Goal: Transaction & Acquisition: Purchase product/service

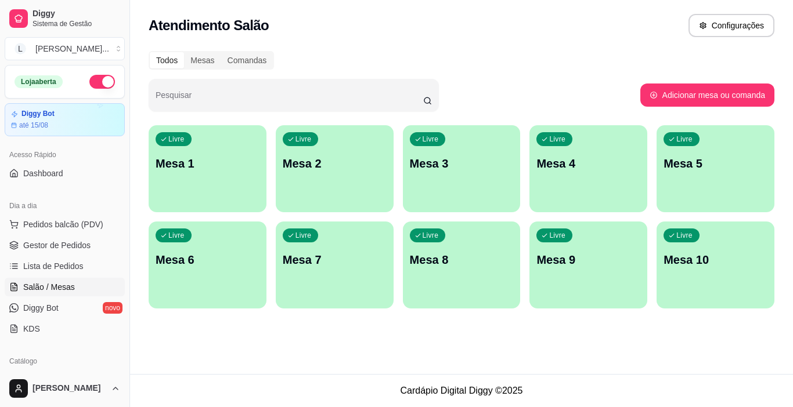
click at [203, 169] on p "Mesa 1" at bounding box center [208, 164] width 104 height 16
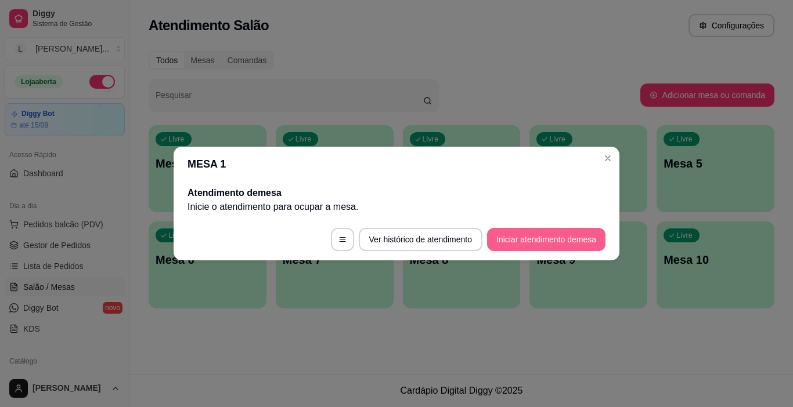
click at [502, 232] on button "Iniciar atendimento de mesa" at bounding box center [546, 239] width 118 height 23
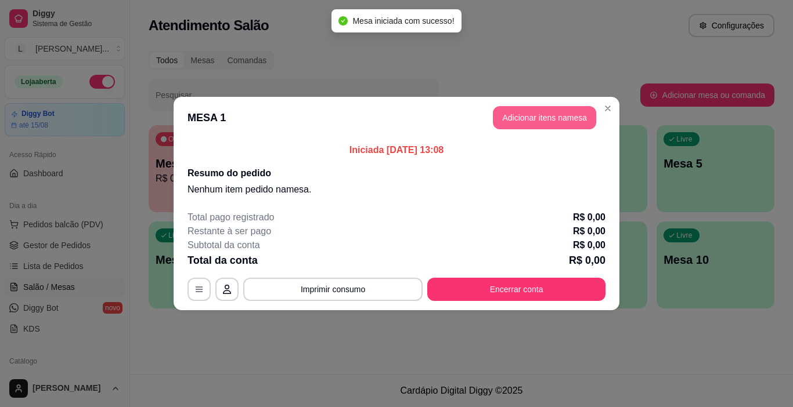
click at [535, 122] on button "Adicionar itens na mesa" at bounding box center [544, 117] width 103 height 23
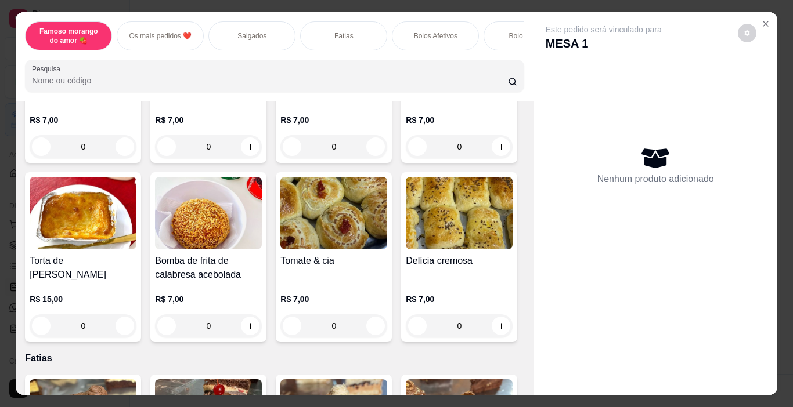
scroll to position [871, 0]
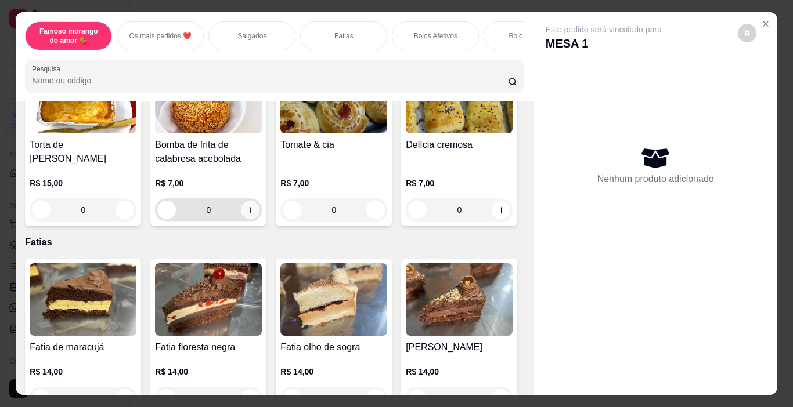
click at [246, 215] on icon "increase-product-quantity" at bounding box center [250, 210] width 9 height 9
type input "1"
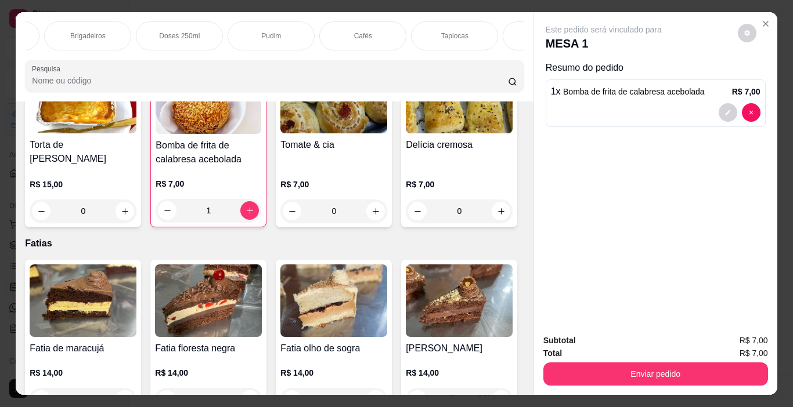
scroll to position [0, 778]
click at [141, 33] on div "Doses 250ml" at bounding box center [116, 35] width 87 height 29
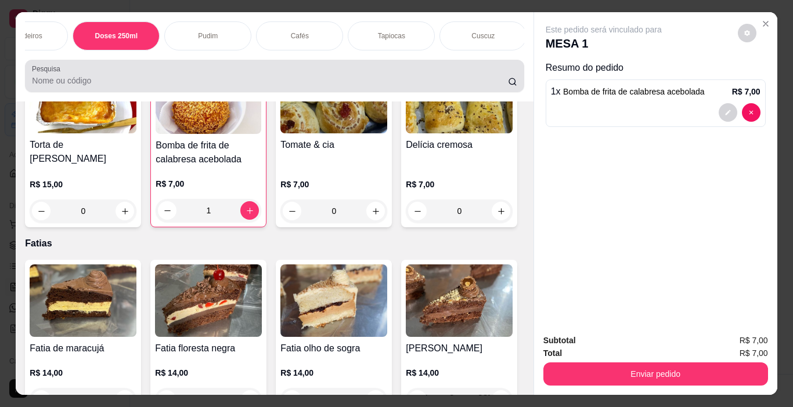
scroll to position [29, 0]
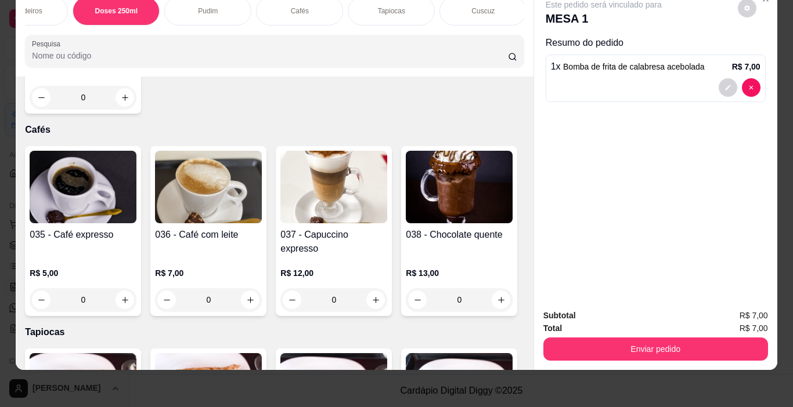
type input "1"
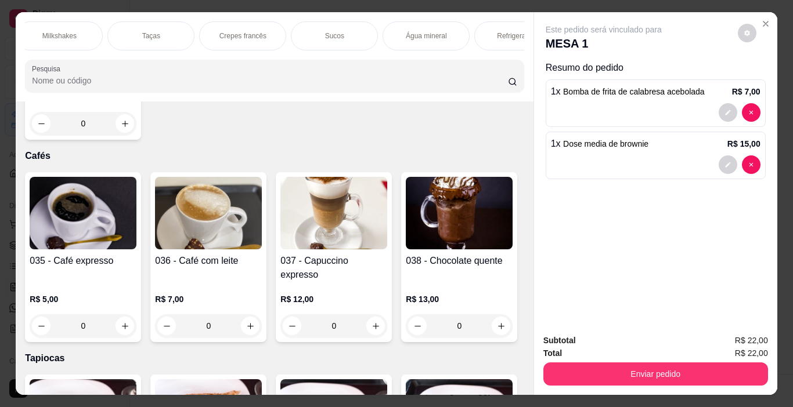
scroll to position [0, 1514]
click at [409, 35] on div "Refrigerantes" at bounding box center [388, 35] width 87 height 29
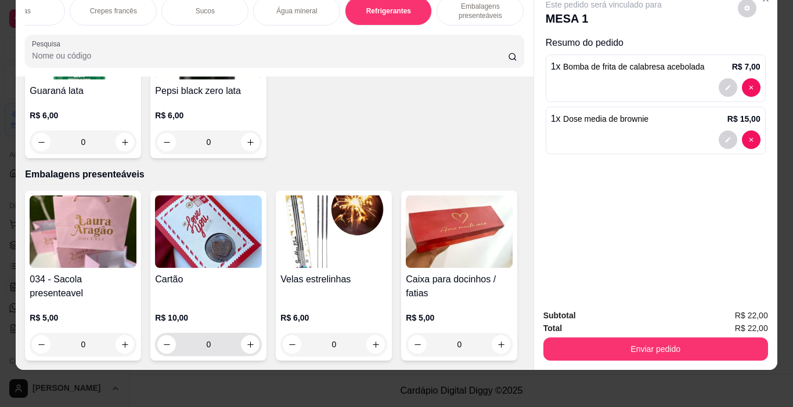
scroll to position [5888, 0]
click at [129, 138] on icon "increase-product-quantity" at bounding box center [125, 142] width 9 height 9
type input "1"
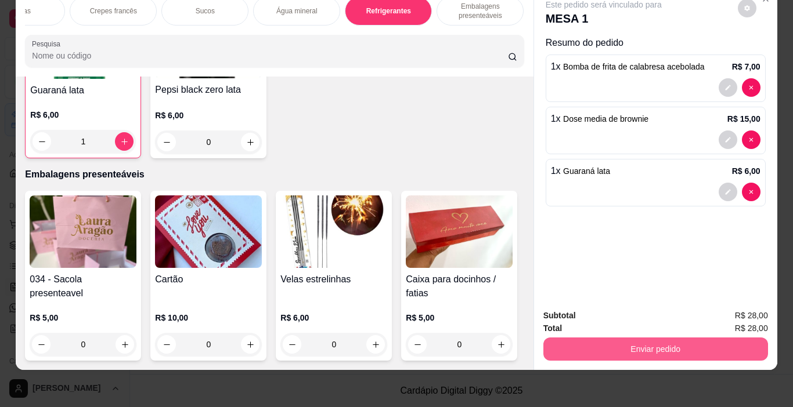
scroll to position [5889, 0]
click at [626, 345] on button "Enviar pedido" at bounding box center [655, 349] width 225 height 23
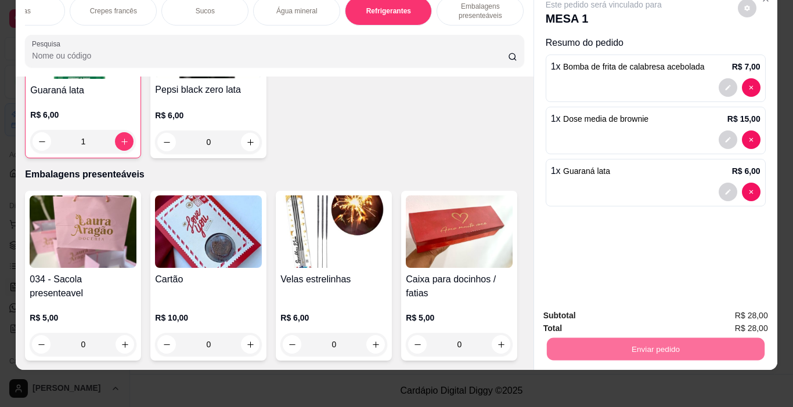
click at [614, 308] on button "Não registrar e enviar pedido" at bounding box center [617, 312] width 121 height 22
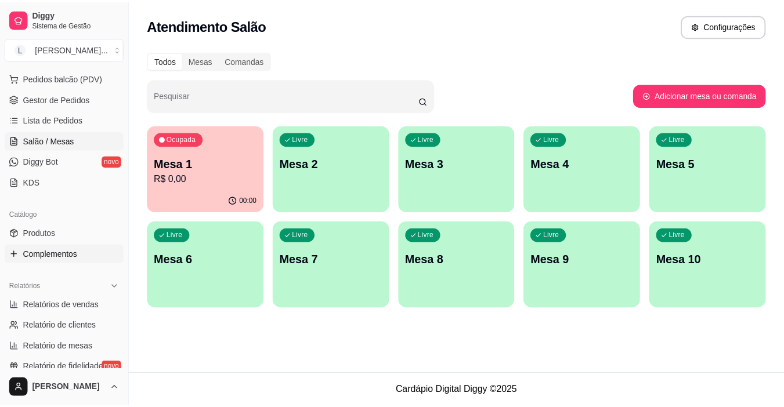
scroll to position [116, 0]
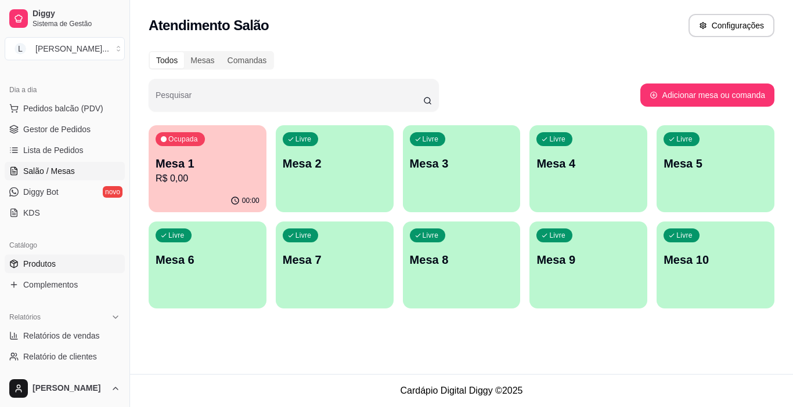
click at [62, 270] on link "Produtos" at bounding box center [65, 264] width 120 height 19
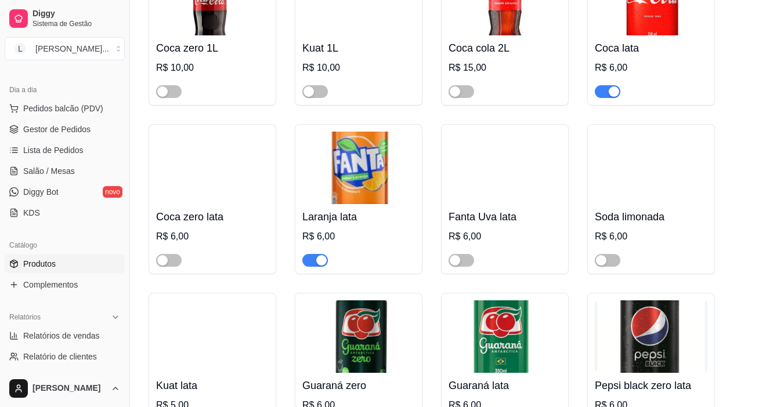
scroll to position [12932, 0]
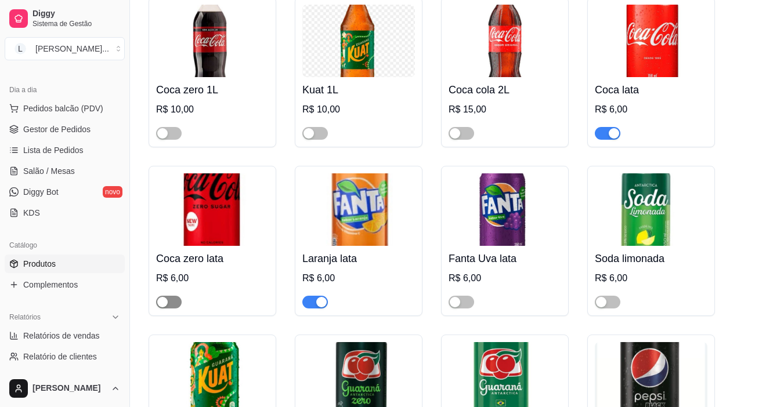
click at [167, 297] on div "button" at bounding box center [162, 302] width 10 height 10
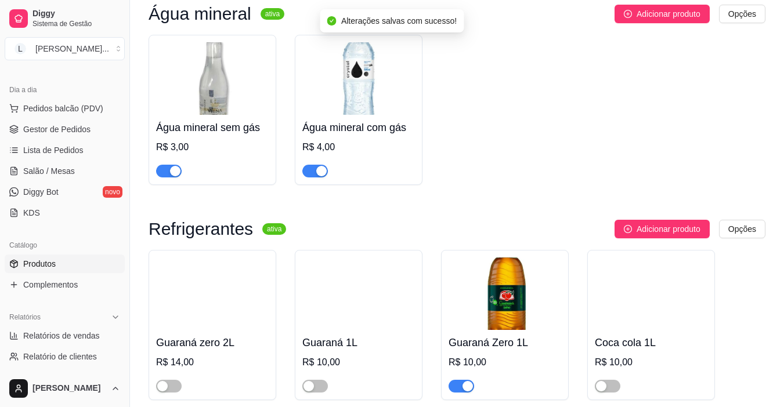
scroll to position [12594, 0]
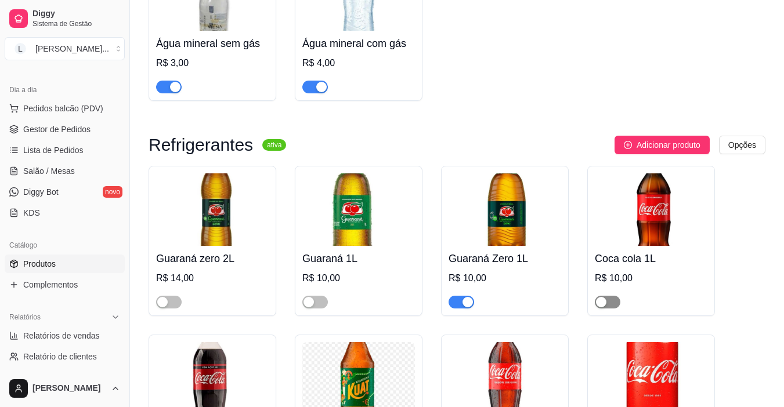
click at [613, 296] on span "button" at bounding box center [608, 302] width 26 height 13
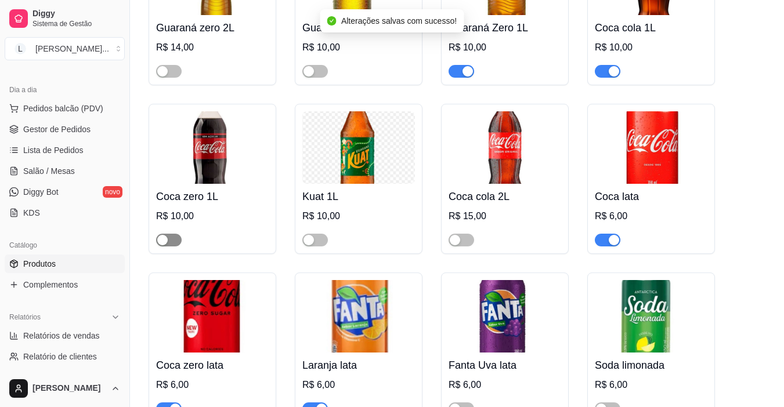
click at [169, 234] on span "button" at bounding box center [169, 240] width 26 height 13
click at [56, 175] on span "Salão / Mesas" at bounding box center [49, 171] width 52 height 12
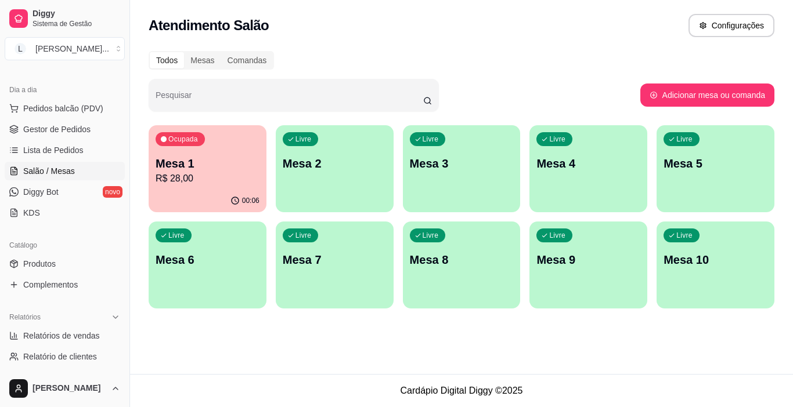
click at [240, 175] on p "R$ 28,00" at bounding box center [208, 179] width 104 height 14
click at [64, 151] on span "Lista de Pedidos" at bounding box center [53, 151] width 60 height 12
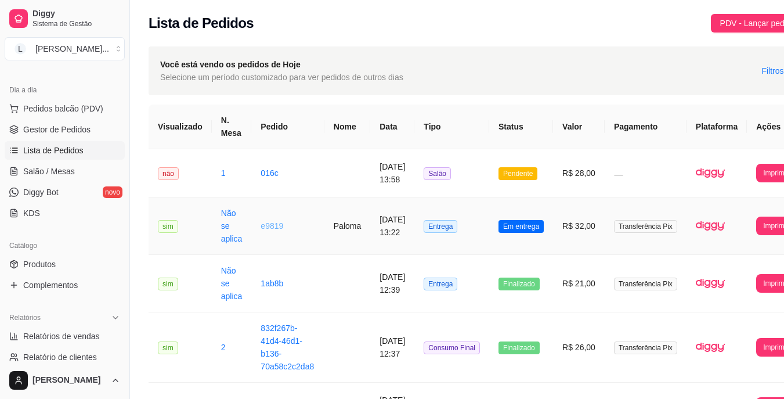
click at [270, 222] on link "e9819" at bounding box center [272, 225] width 23 height 9
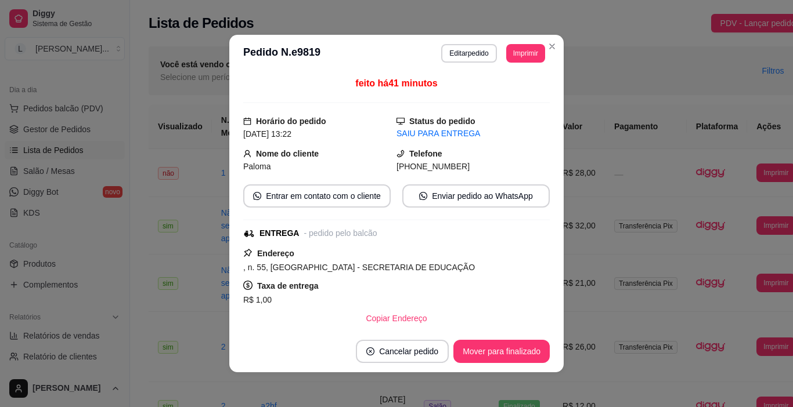
click at [468, 343] on button "Mover para finalizado" at bounding box center [501, 351] width 96 height 23
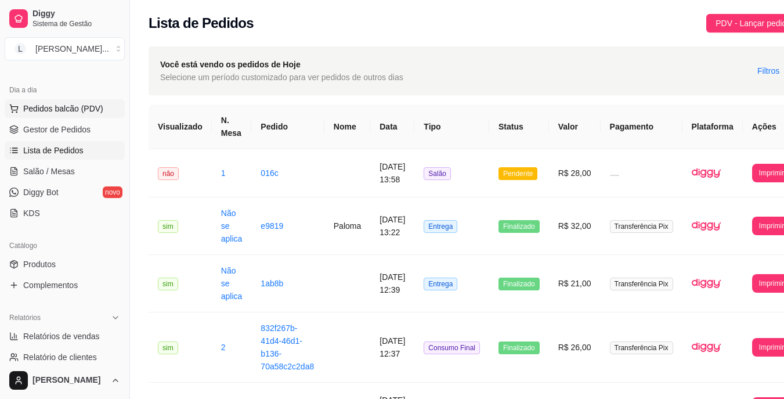
click at [75, 107] on span "Pedidos balcão (PDV)" at bounding box center [63, 109] width 80 height 12
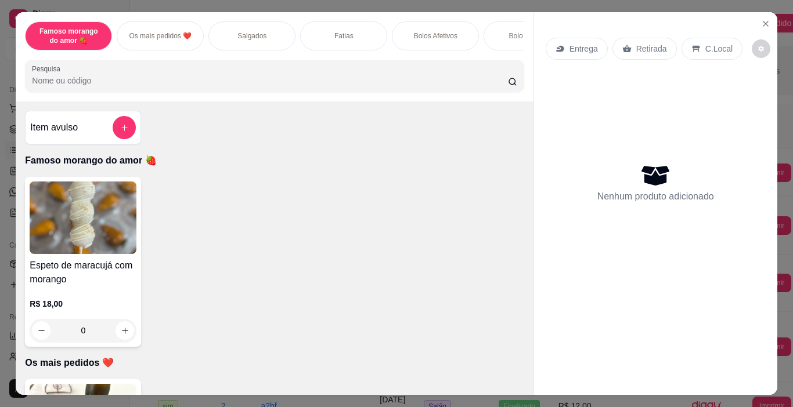
click at [246, 35] on p "Salgados" at bounding box center [251, 35] width 29 height 9
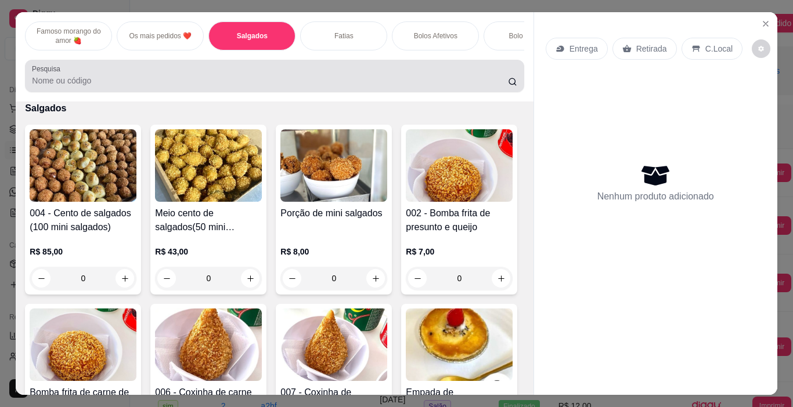
scroll to position [29, 0]
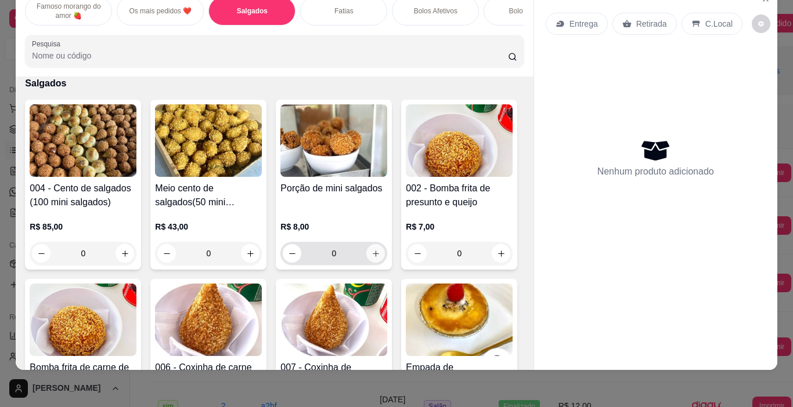
click at [374, 253] on icon "increase-product-quantity" at bounding box center [375, 254] width 9 height 9
type input "1"
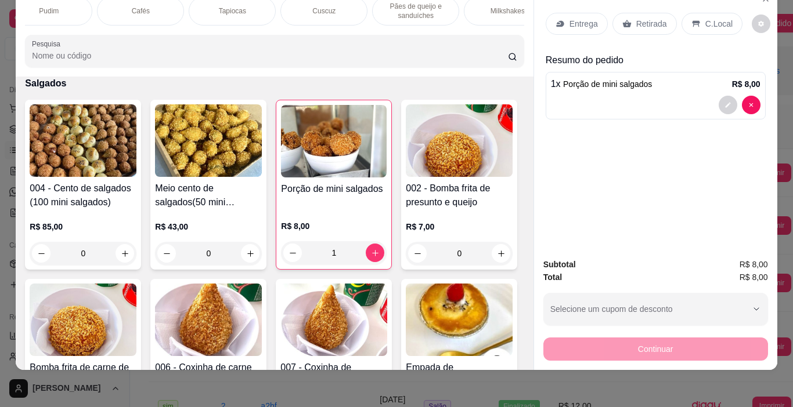
scroll to position [0, 1037]
drag, startPoint x: 386, startPoint y: 27, endPoint x: 429, endPoint y: 25, distance: 43.0
click at [429, 25] on div "Famoso morango do amor 🍓 Os mais pedidos ❤️ Salgados Fatias Bolos Afetivos Bolo…" at bounding box center [274, 31] width 517 height 89
click at [384, 6] on p "Sucos" at bounding box center [383, 10] width 19 height 9
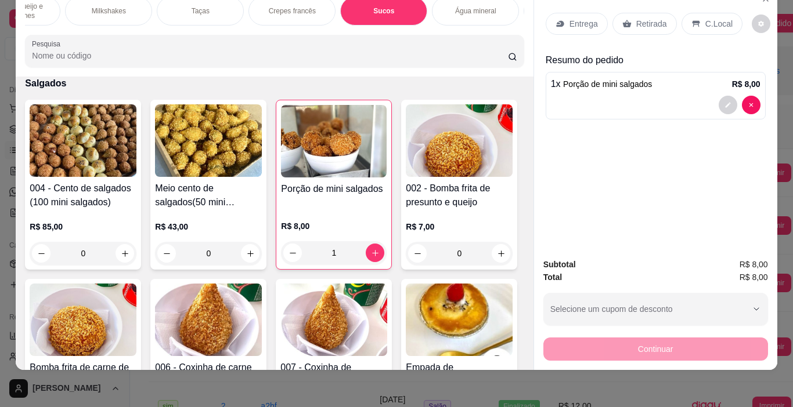
scroll to position [5187, 0]
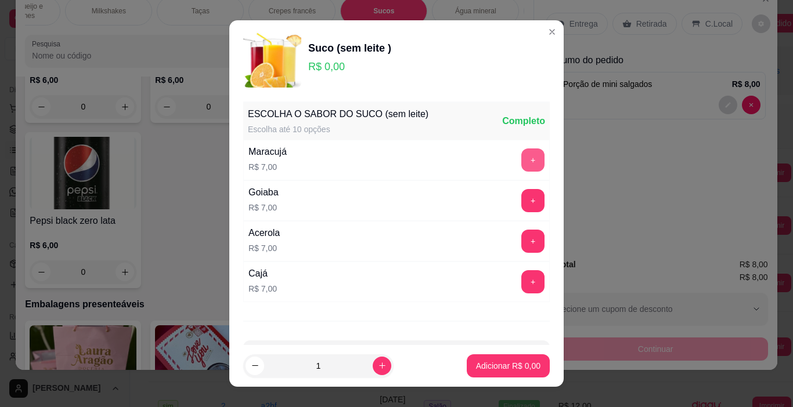
click at [521, 156] on button "+" at bounding box center [532, 160] width 23 height 23
click at [499, 363] on p "Adicionar R$ 7,00" at bounding box center [508, 366] width 64 height 12
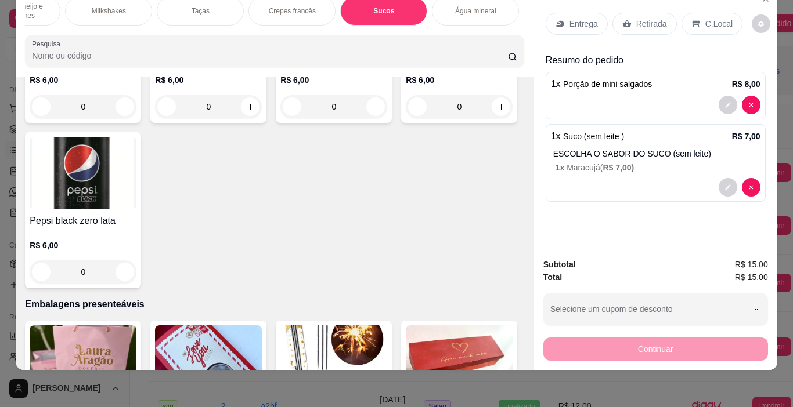
click at [574, 18] on p "Entrega" at bounding box center [583, 24] width 28 height 12
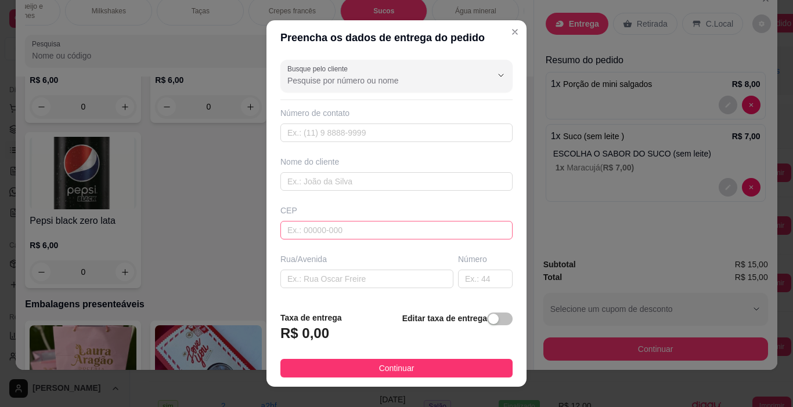
scroll to position [86, 0]
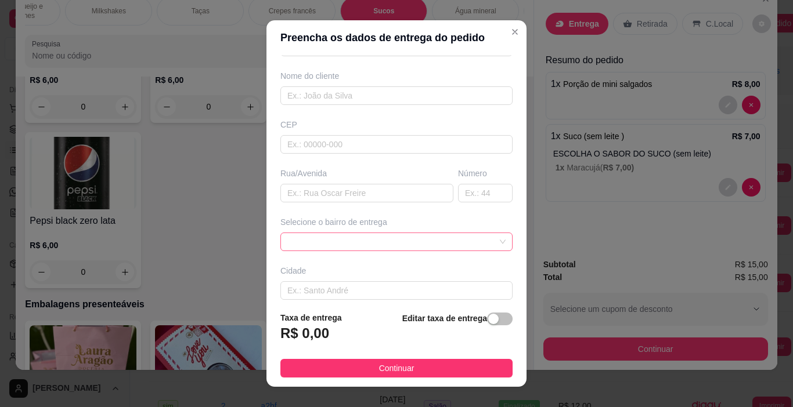
click at [449, 241] on span at bounding box center [396, 241] width 218 height 17
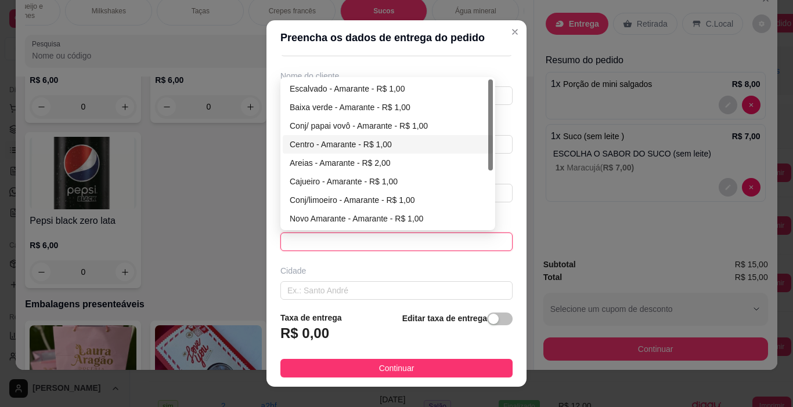
click at [385, 143] on div "Centro - Amarante - R$ 1,00" at bounding box center [388, 144] width 196 height 13
type input "Amarante"
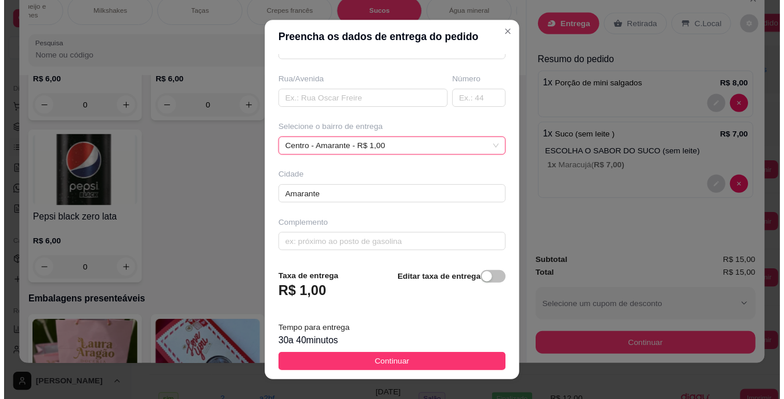
scroll to position [181, 0]
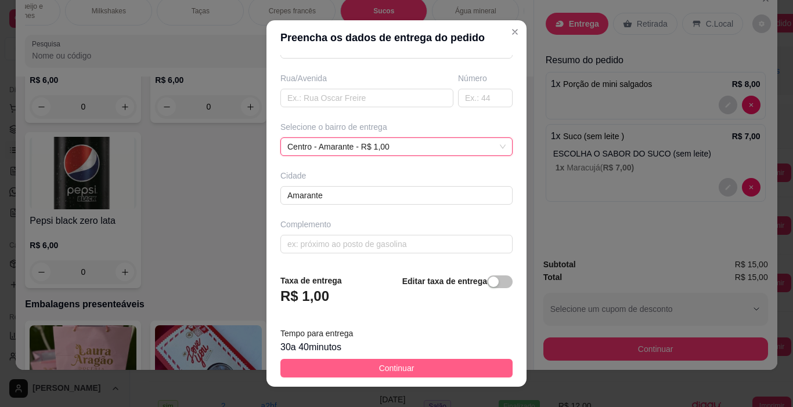
click at [405, 371] on span "Continuar" at bounding box center [396, 368] width 35 height 13
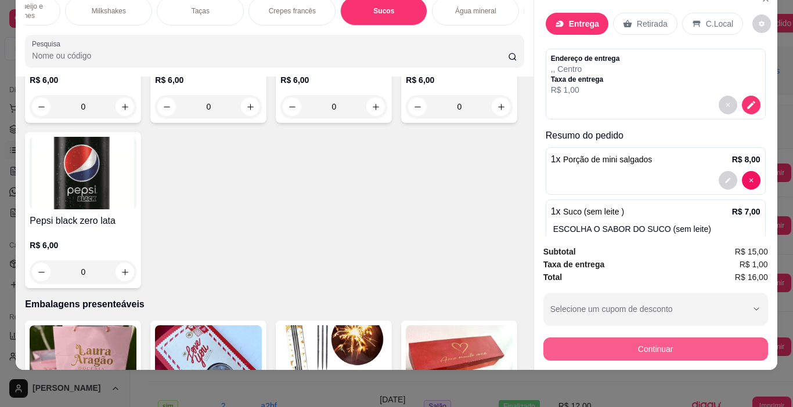
click at [622, 340] on button "Continuar" at bounding box center [655, 349] width 225 height 23
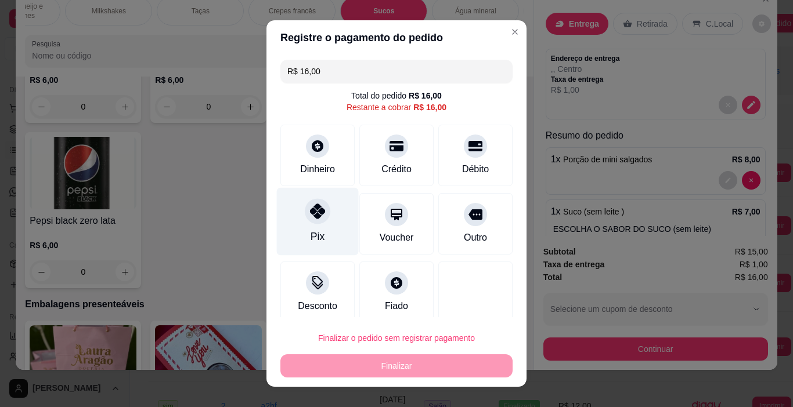
click at [316, 217] on icon at bounding box center [317, 211] width 15 height 15
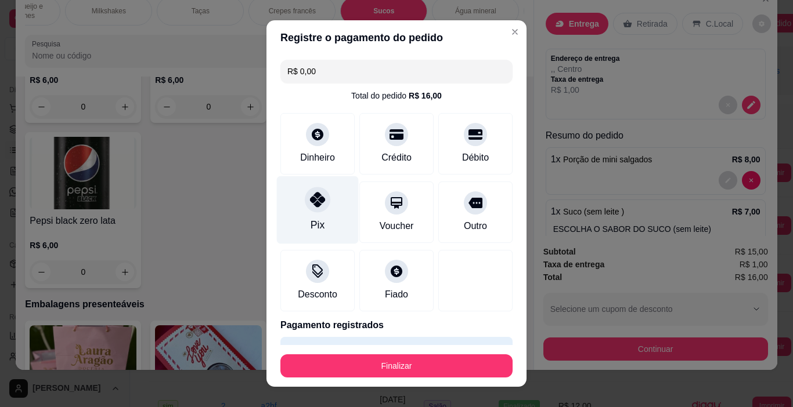
type input "R$ 0,00"
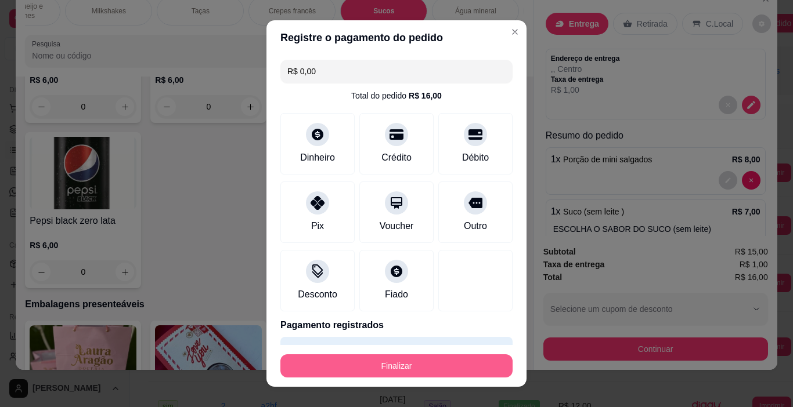
click at [399, 368] on button "Finalizar" at bounding box center [396, 366] width 232 height 23
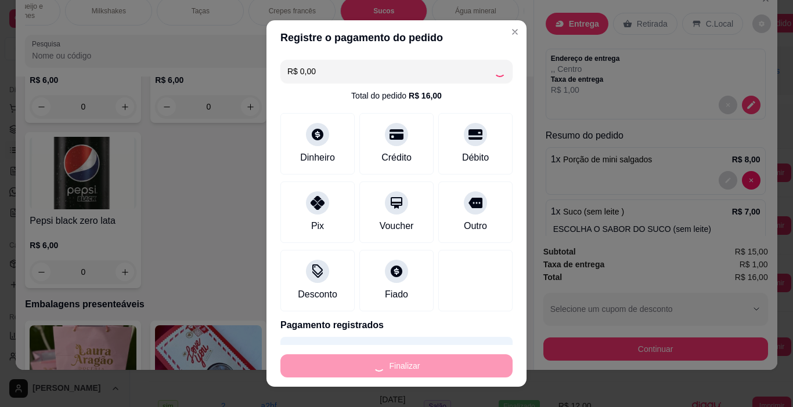
type input "0"
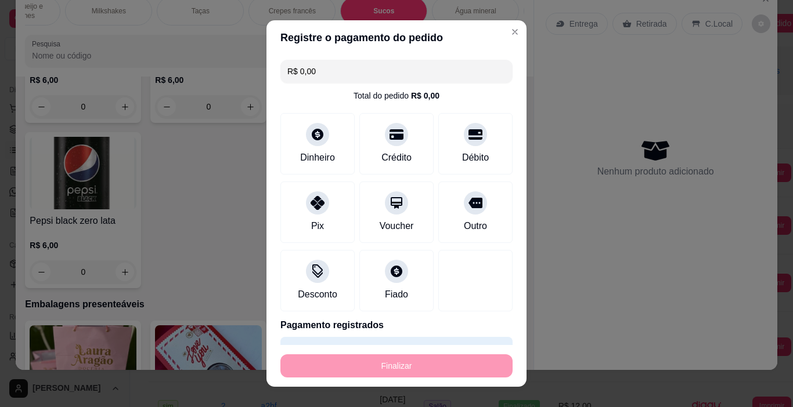
type input "-R$ 16,00"
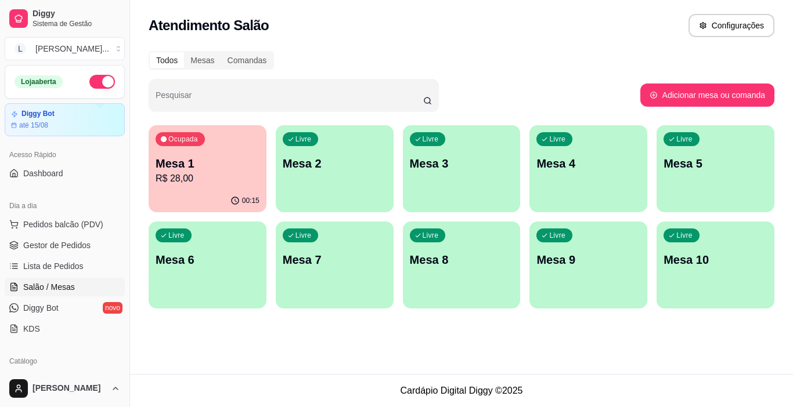
click at [190, 162] on p "Mesa 1" at bounding box center [208, 164] width 104 height 16
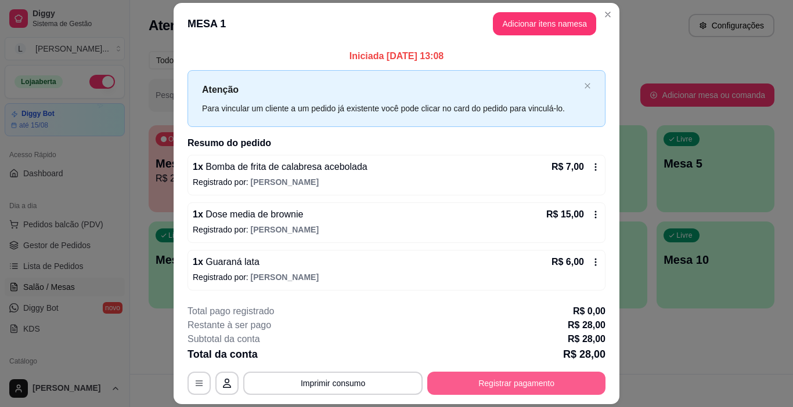
click at [499, 372] on button "Registrar pagamento" at bounding box center [516, 383] width 178 height 23
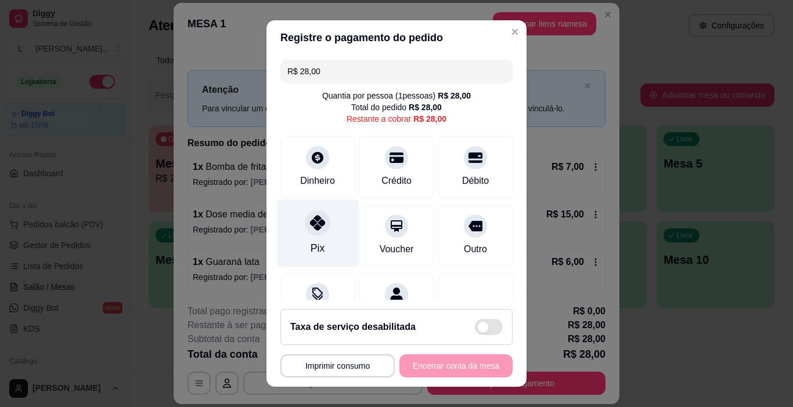
click at [324, 237] on div "Pix" at bounding box center [318, 234] width 82 height 68
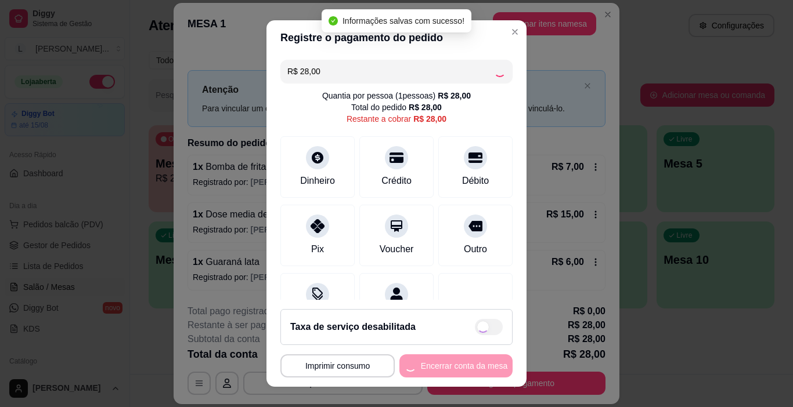
type input "R$ 0,00"
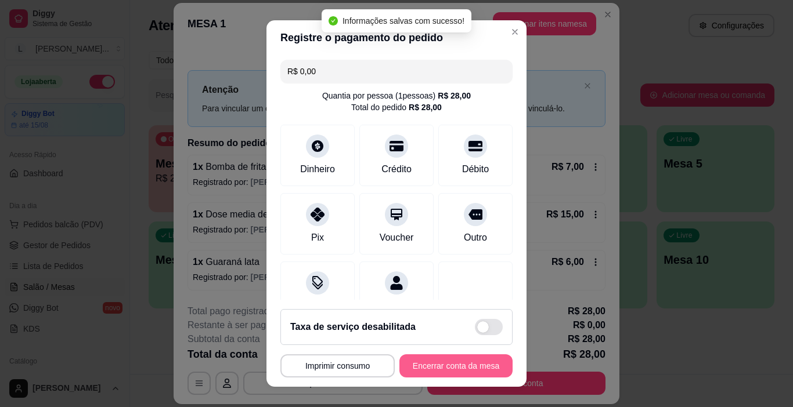
click at [474, 366] on button "Encerrar conta da mesa" at bounding box center [455, 366] width 113 height 23
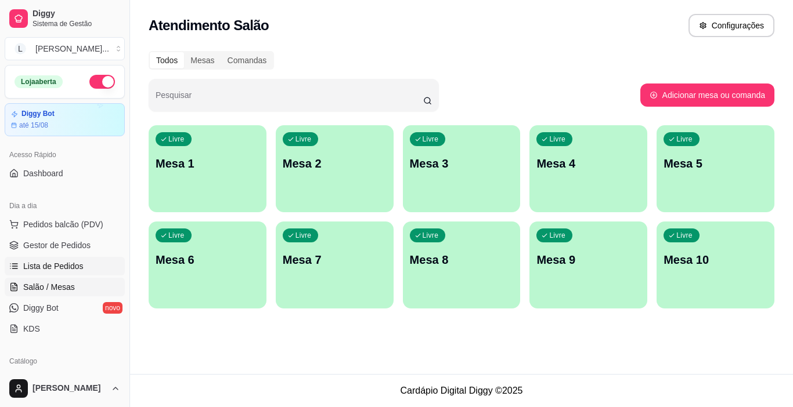
click at [67, 267] on span "Lista de Pedidos" at bounding box center [53, 267] width 60 height 12
